Goal: Task Accomplishment & Management: Use online tool/utility

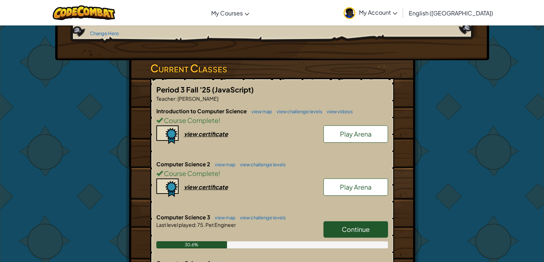
scroll to position [96, 0]
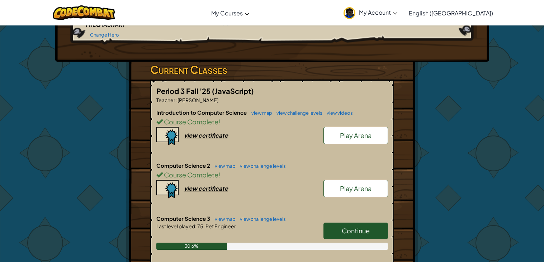
click at [353, 227] on span "Continue" at bounding box center [356, 231] width 28 height 8
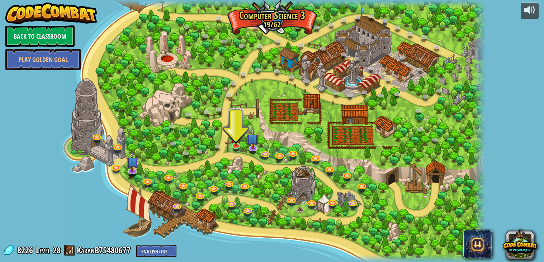
click at [242, 139] on div at bounding box center [271, 131] width 427 height 262
click at [237, 142] on img at bounding box center [235, 132] width 11 height 25
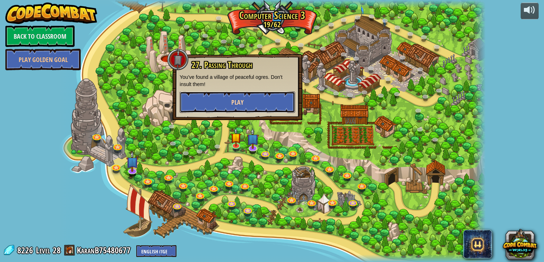
click at [240, 97] on button "Play" at bounding box center [237, 102] width 115 height 22
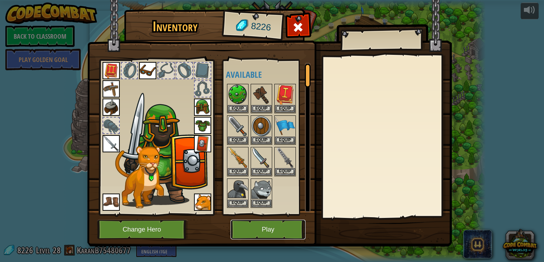
click at [292, 233] on button "Play" at bounding box center [267, 230] width 75 height 20
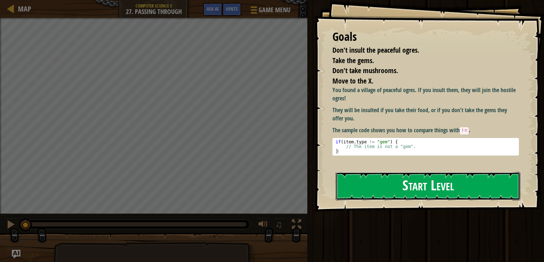
click at [404, 172] on button "Start Level" at bounding box center [427, 186] width 185 height 28
